Goal: Obtain resource: Download file/media

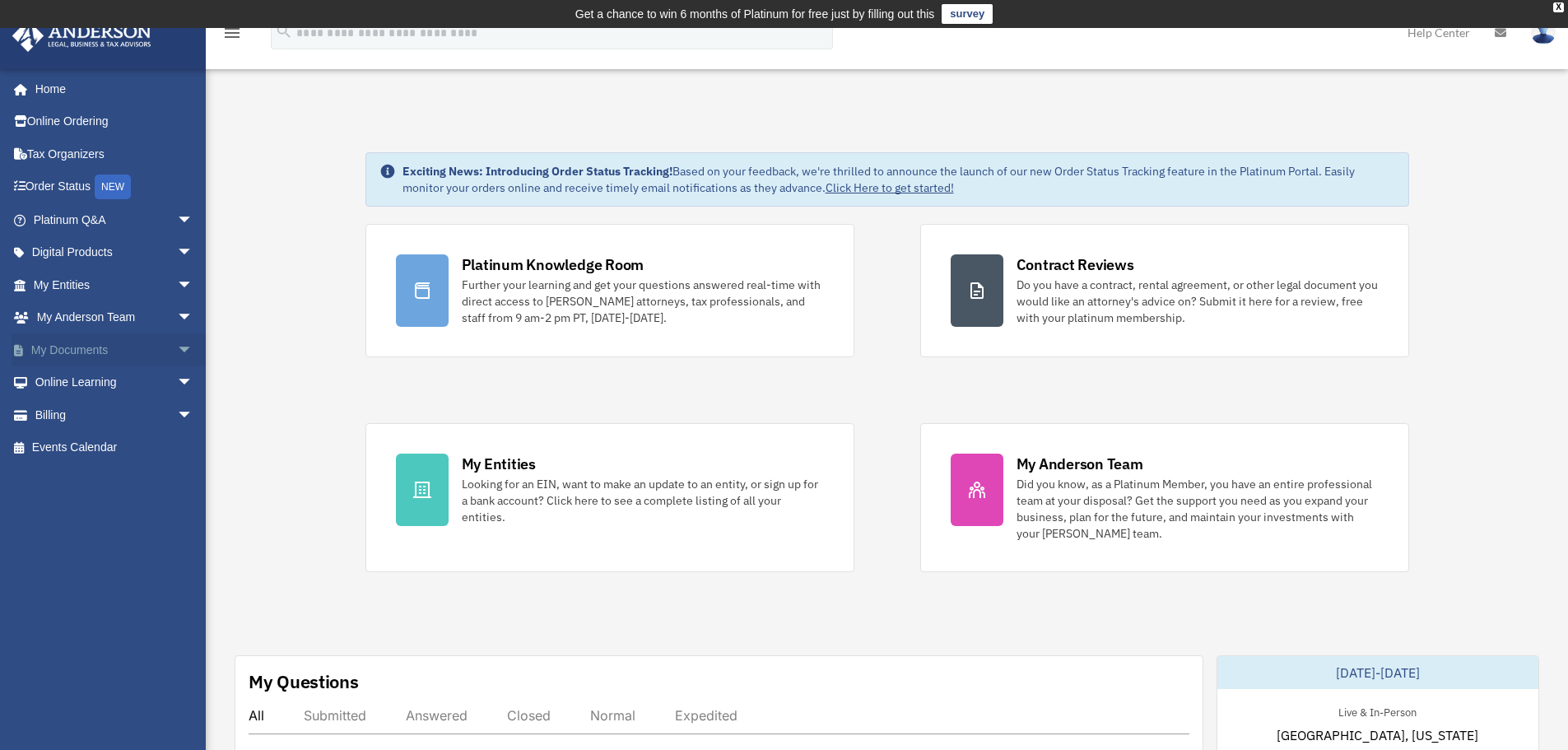
click at [85, 353] on link "My Documents arrow_drop_down" at bounding box center [114, 350] width 207 height 33
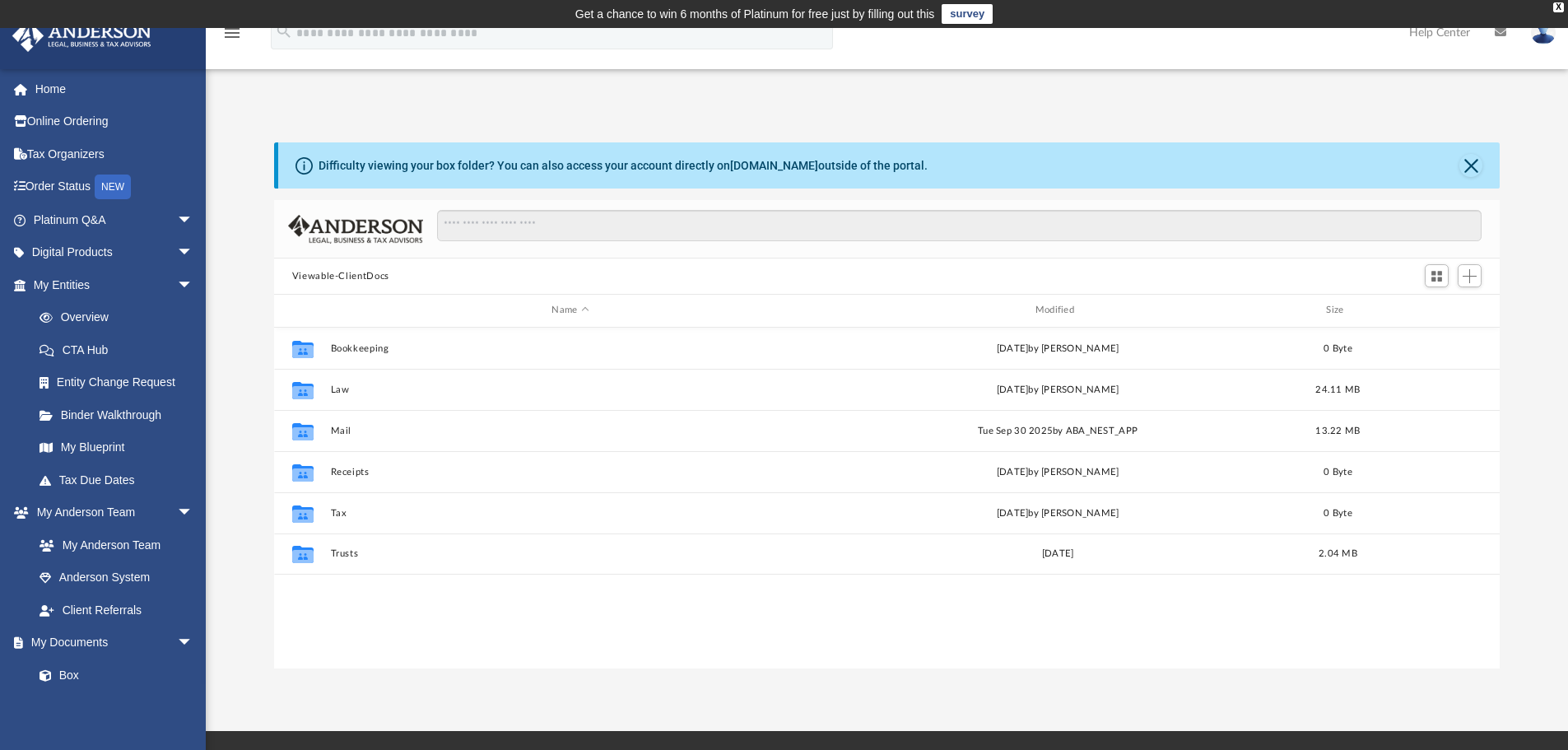
scroll to position [362, 1213]
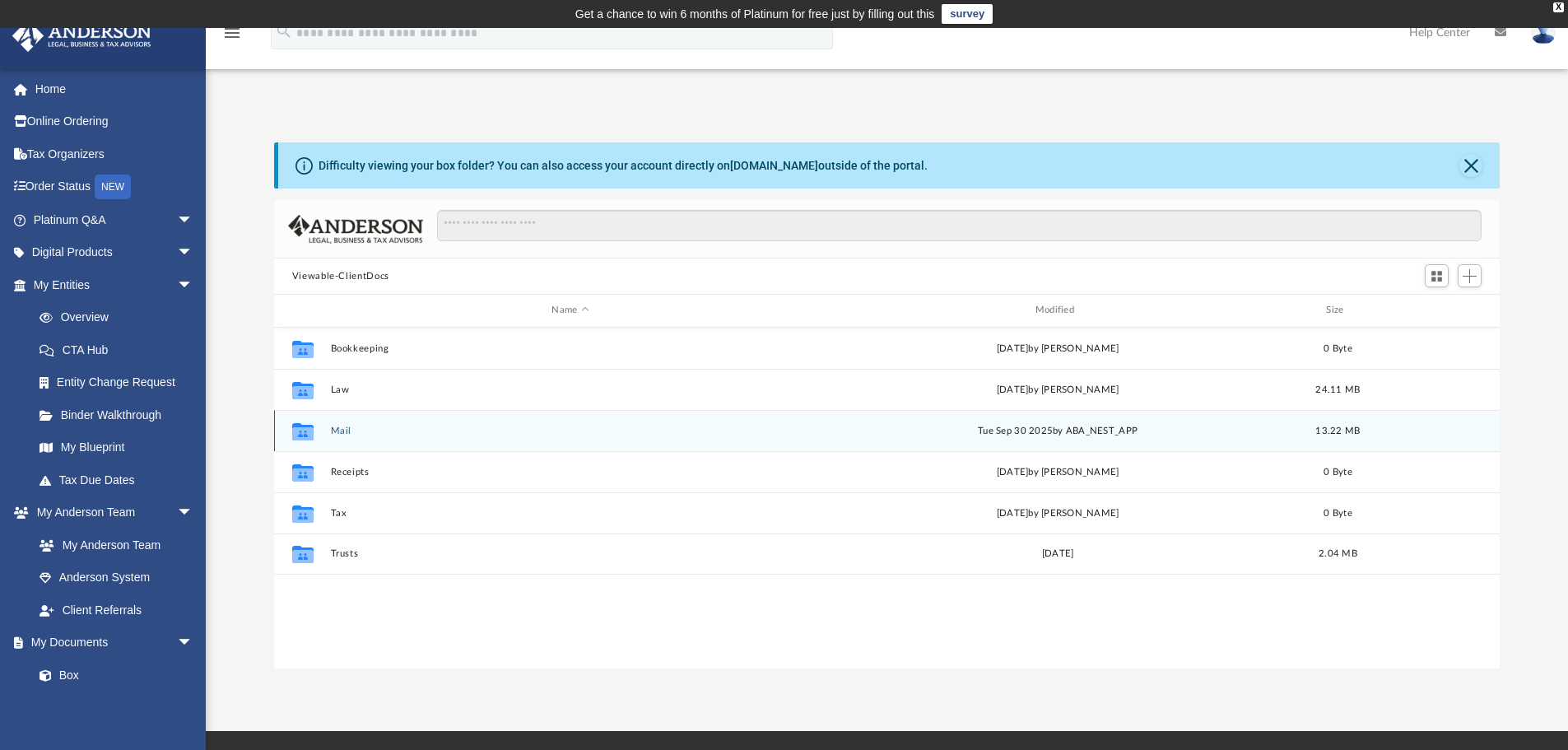
click at [343, 426] on button "Mail" at bounding box center [570, 431] width 480 height 11
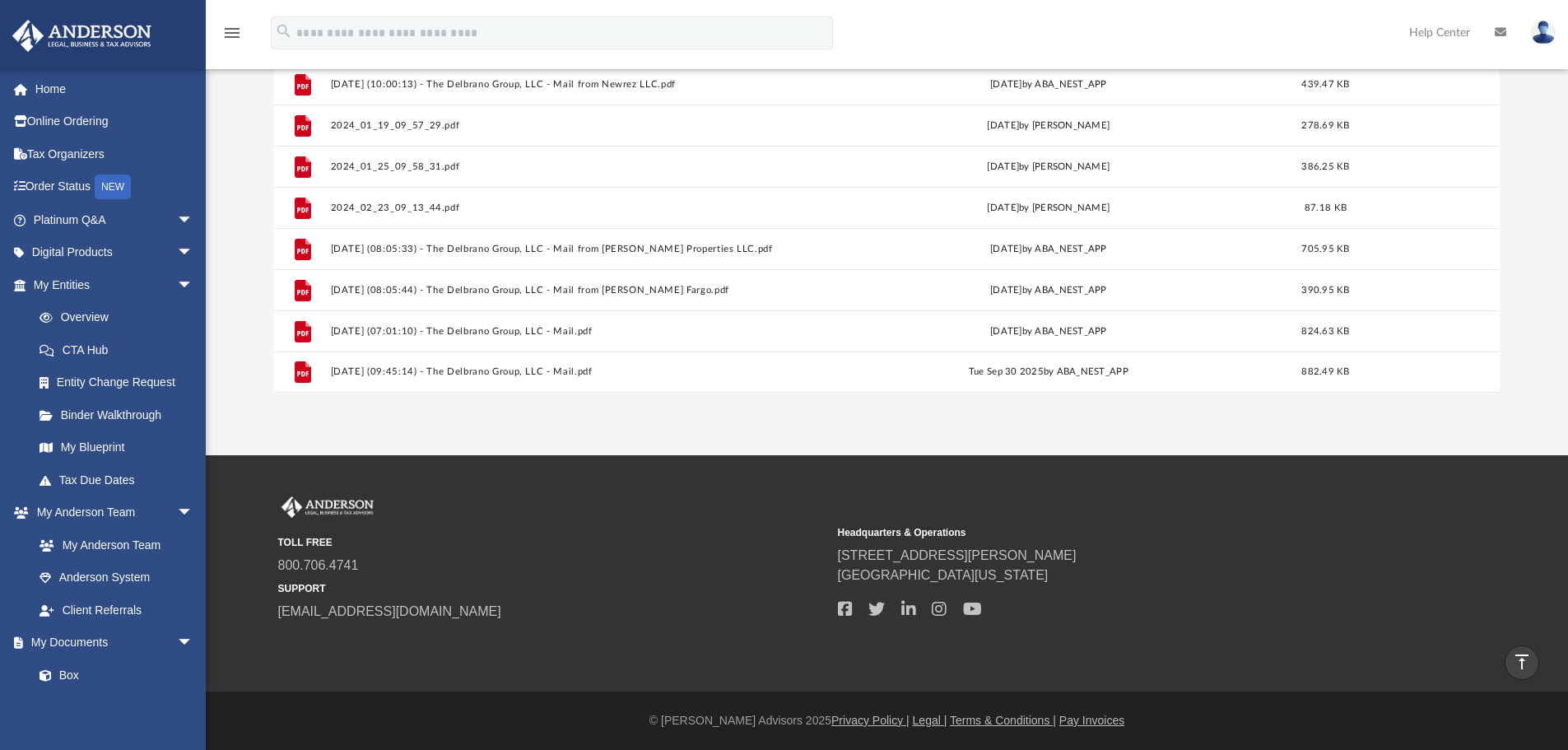
scroll to position [193, 0]
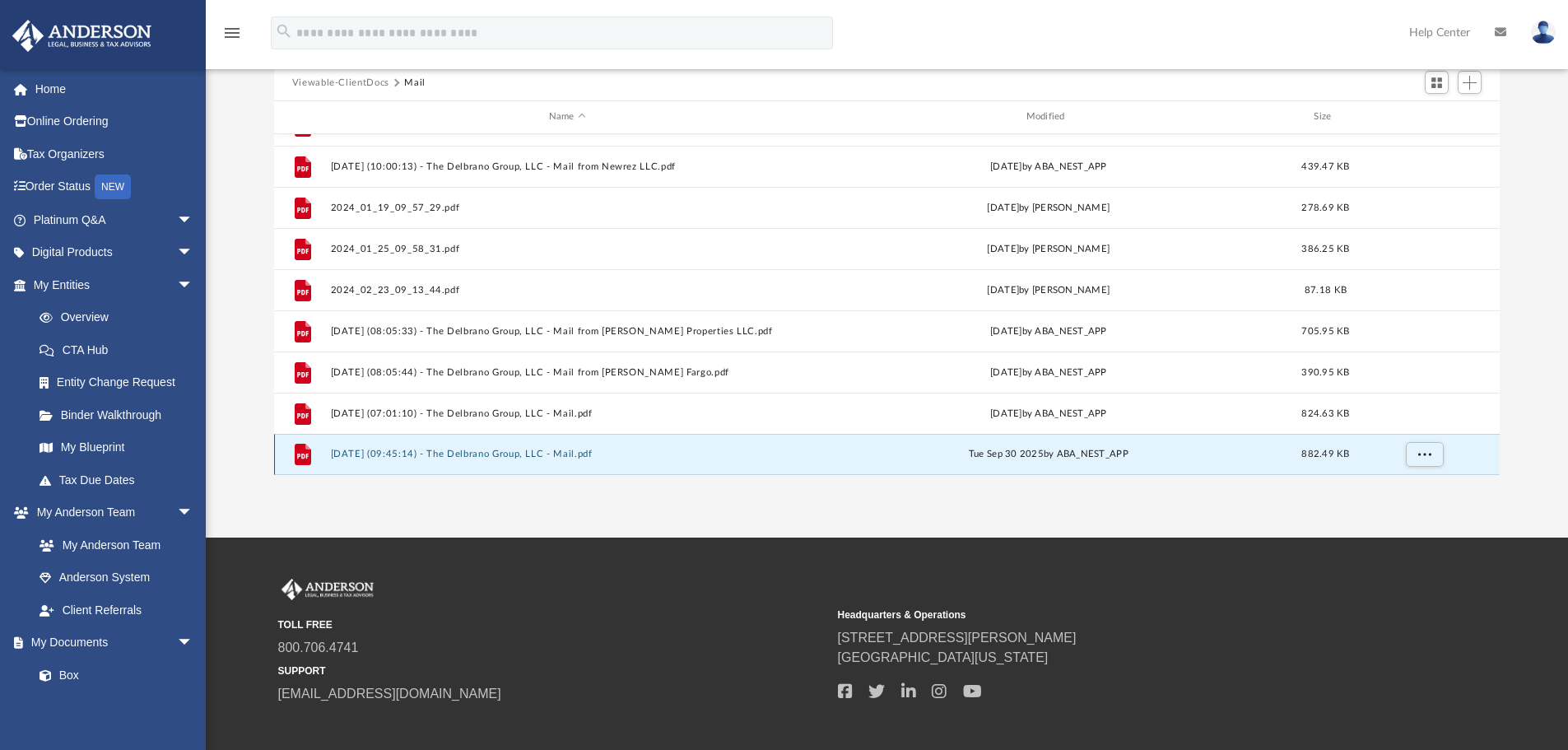
click at [493, 452] on button "2025.09.30 (09:45:14) - The Delbrano Group, LLC - Mail.pdf" at bounding box center [567, 454] width 474 height 11
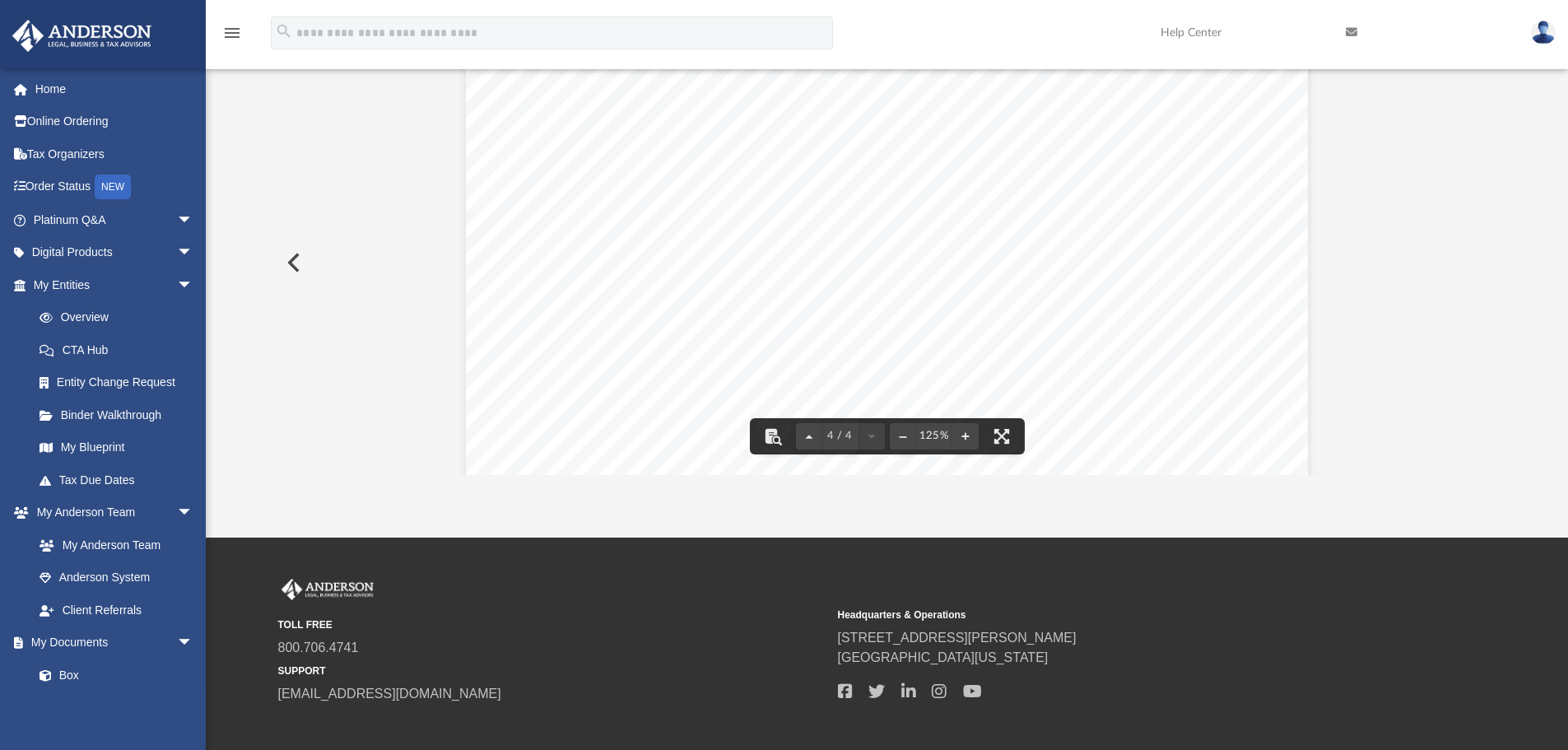
scroll to position [5158, 0]
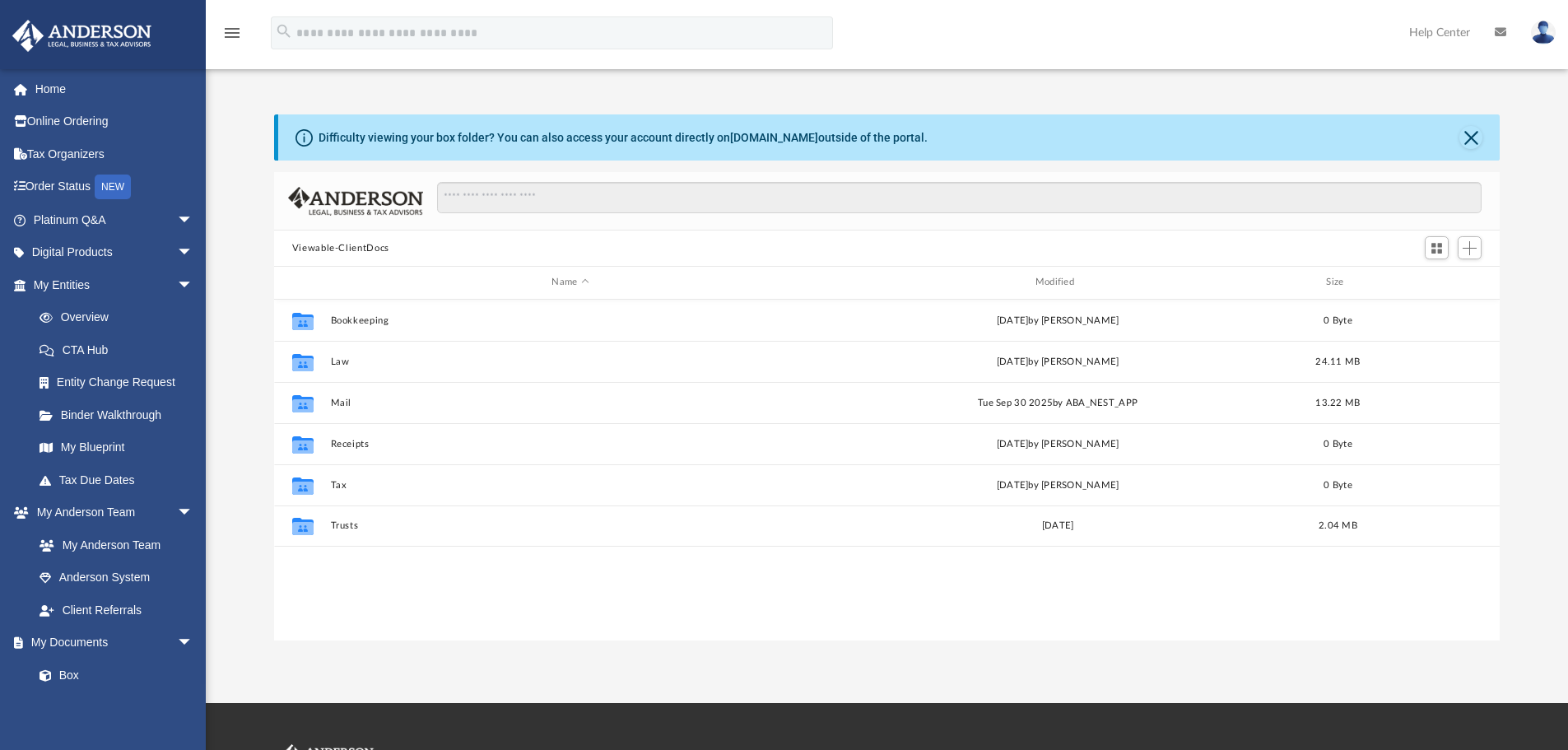
scroll to position [362, 1213]
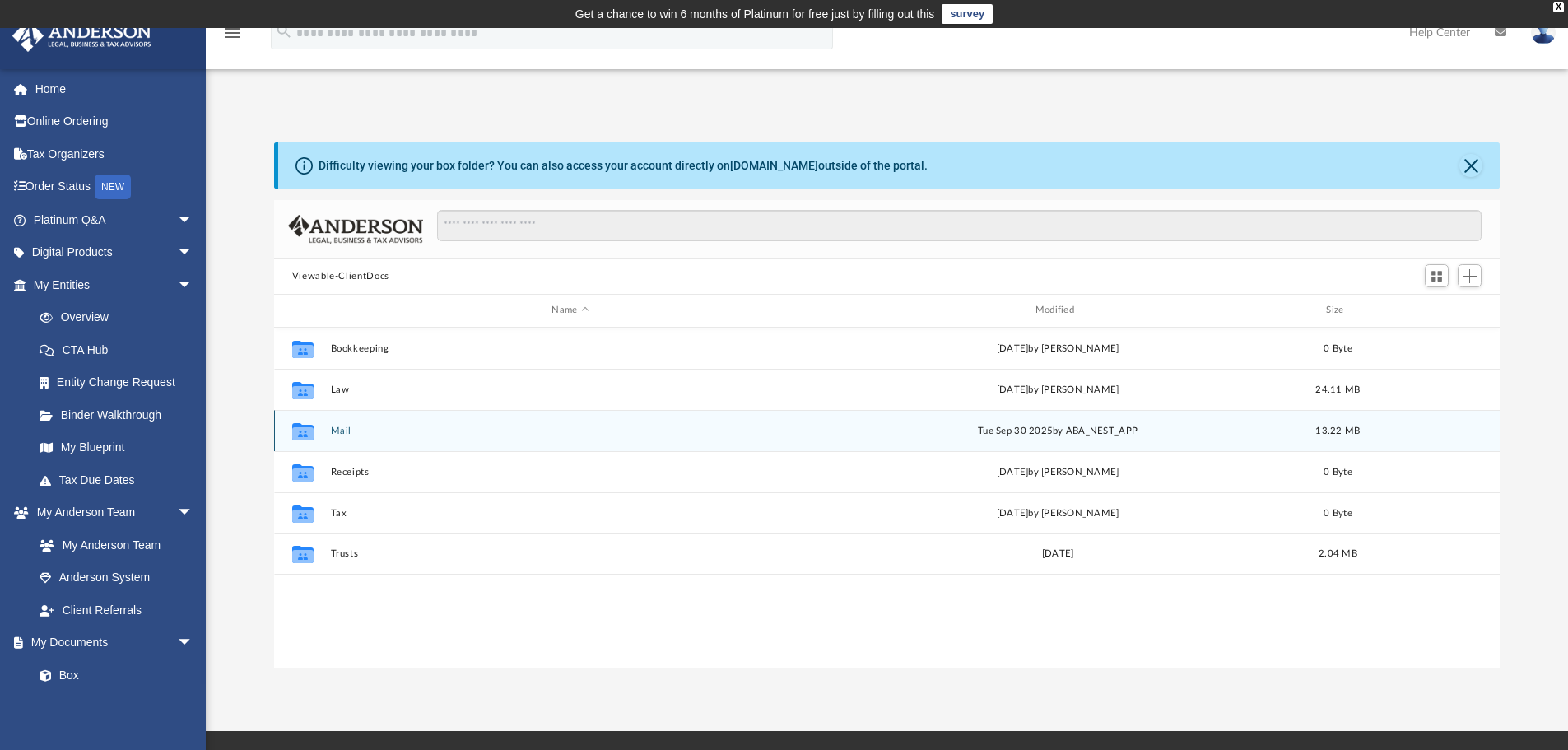
click at [340, 427] on button "Mail" at bounding box center [570, 431] width 480 height 11
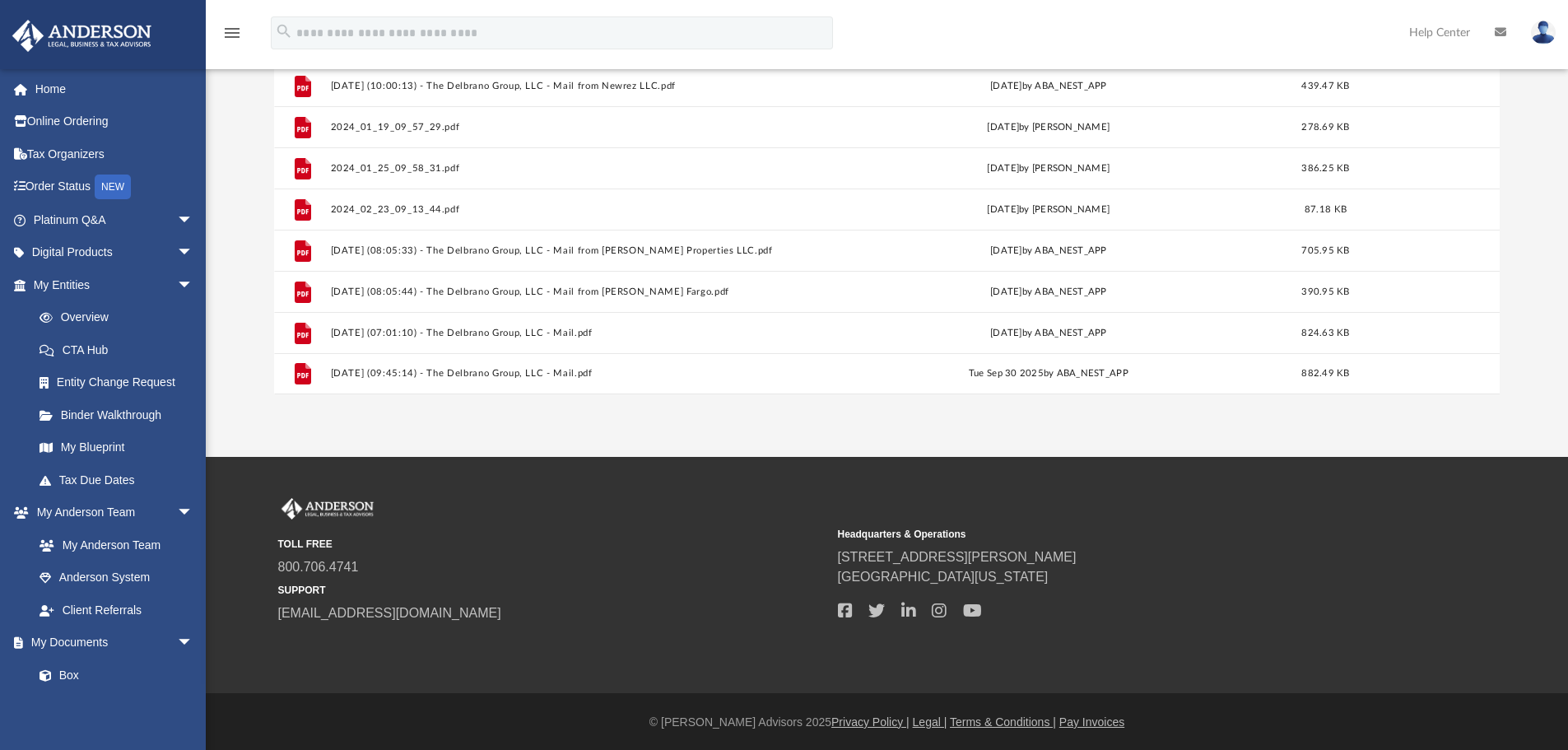
scroll to position [276, 0]
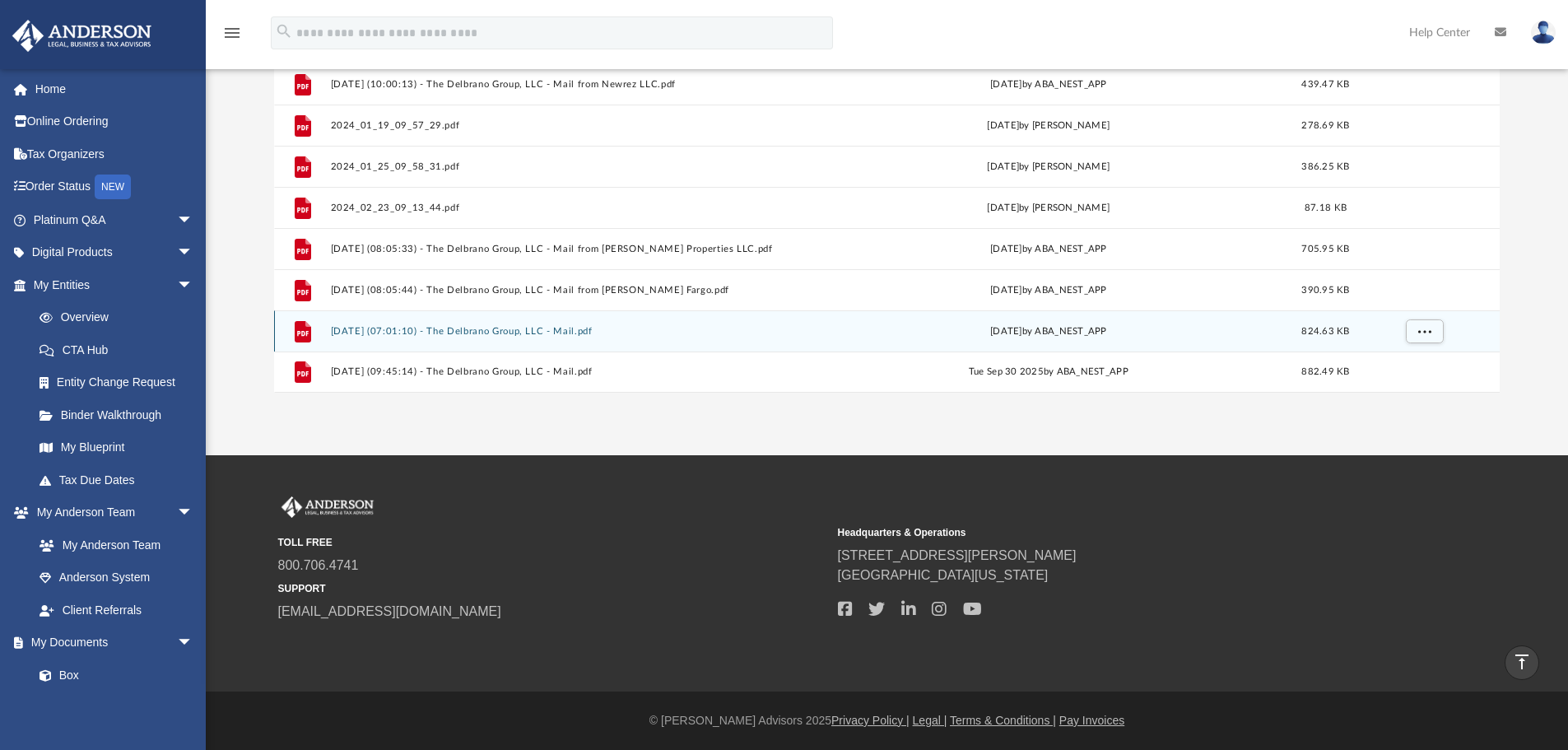
click at [519, 326] on button "2025.09.02 (07:01:10) - The Delbrano Group, LLC - Mail.pdf" at bounding box center [567, 331] width 474 height 11
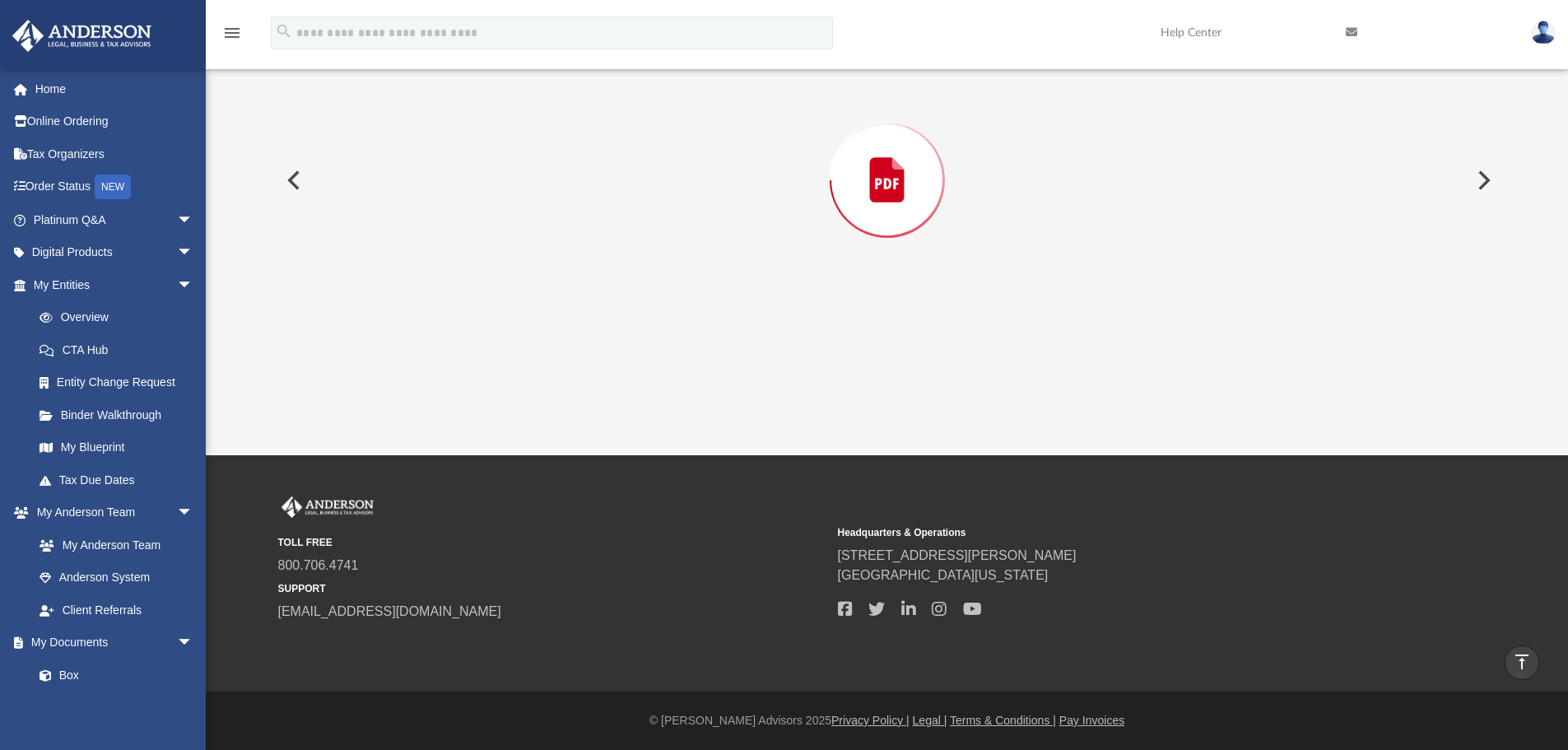
scroll to position [200, 0]
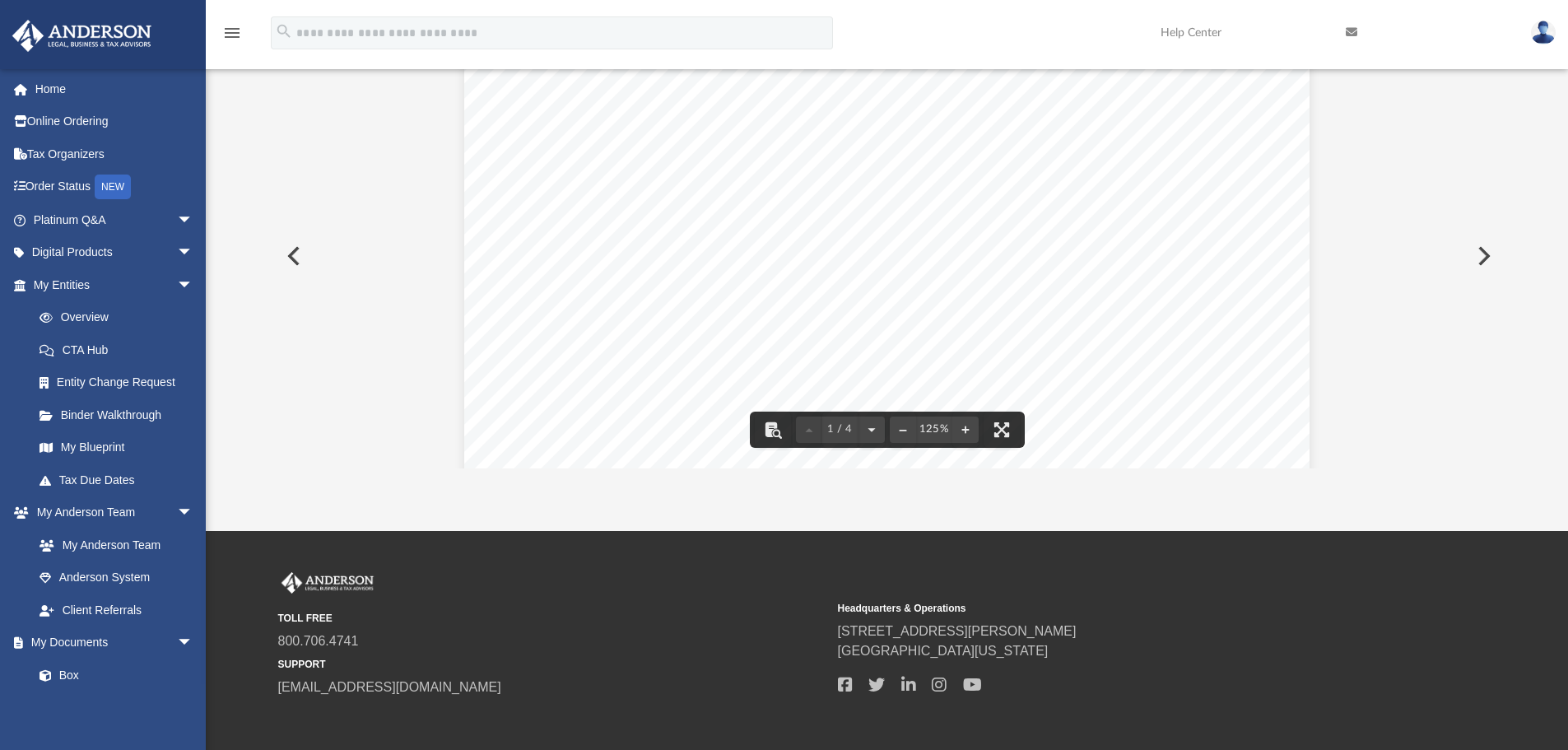
click at [296, 254] on button "Preview" at bounding box center [292, 256] width 36 height 46
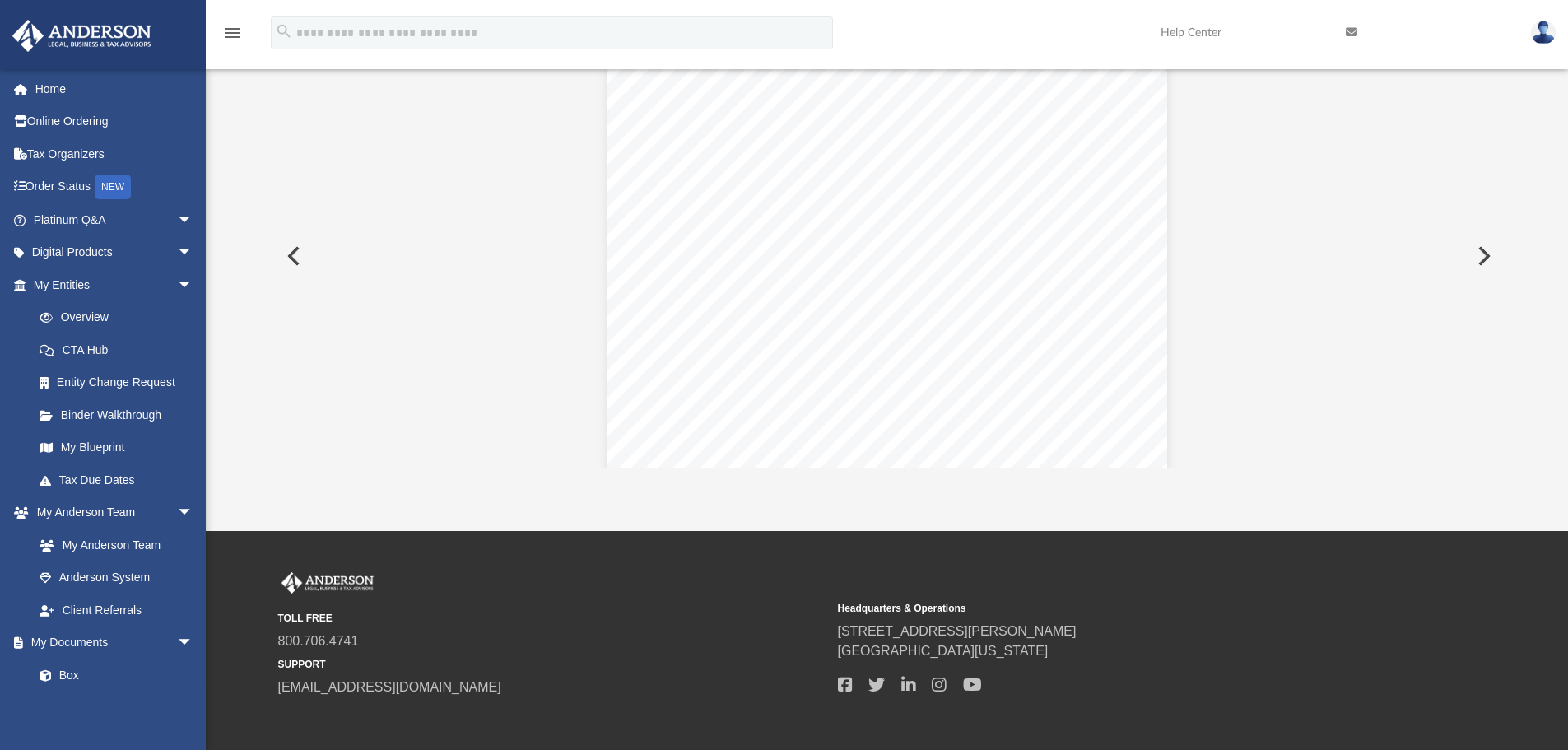
click at [293, 252] on button "Preview" at bounding box center [292, 256] width 36 height 46
